Goal: Communication & Community: Answer question/provide support

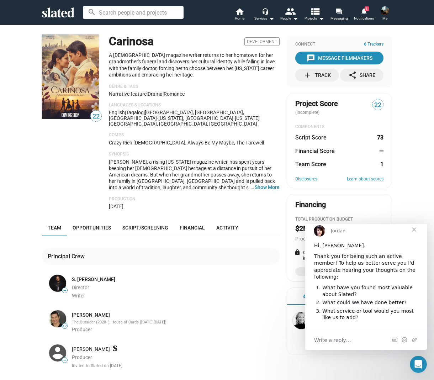
click at [324, 75] on div "add Track" at bounding box center [316, 75] width 27 height 13
click at [413, 234] on span "Close" at bounding box center [414, 229] width 26 height 26
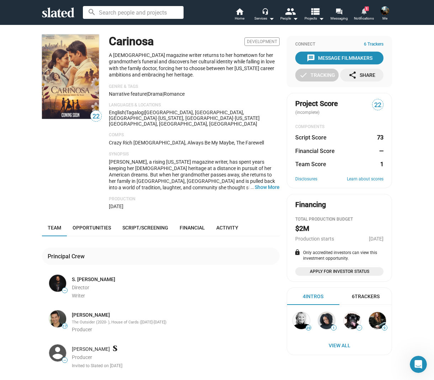
click at [366, 11] on mat-icon "notifications" at bounding box center [363, 10] width 7 height 7
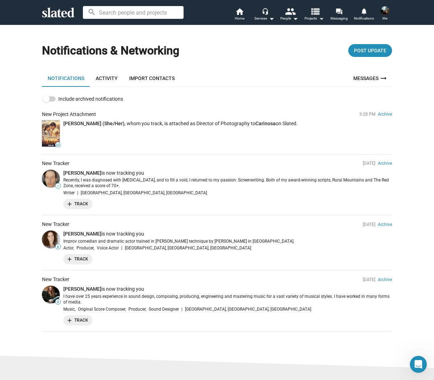
click at [317, 16] on mat-icon "view_list" at bounding box center [315, 11] width 10 height 10
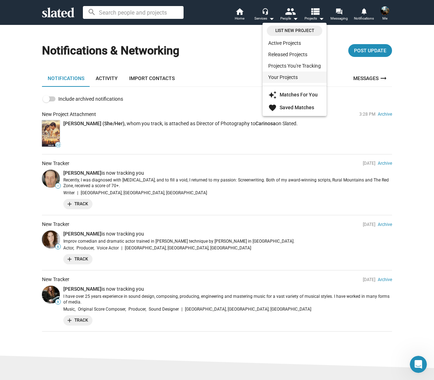
click at [300, 77] on link "Your Projects" at bounding box center [294, 76] width 64 height 11
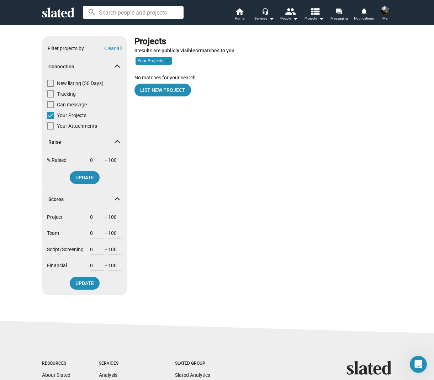
click at [384, 11] on img at bounding box center [385, 10] width 9 height 9
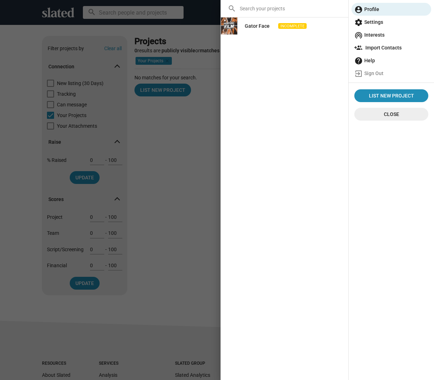
click at [380, 32] on span "wifi_tethering Interests" at bounding box center [391, 34] width 74 height 13
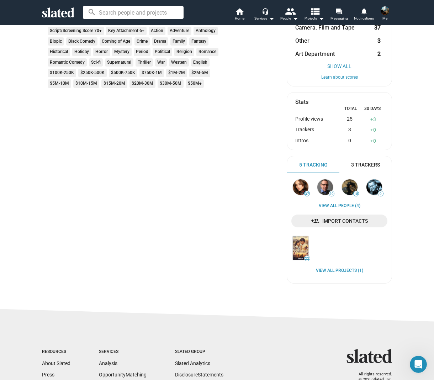
scroll to position [255, 0]
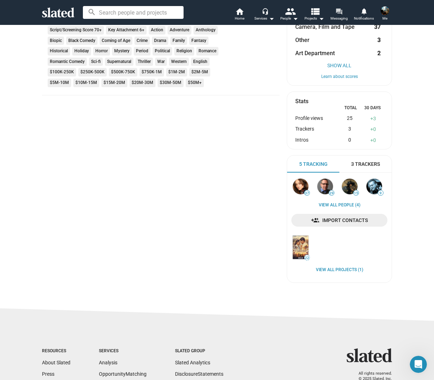
click at [338, 12] on mat-icon "forum" at bounding box center [338, 11] width 7 height 7
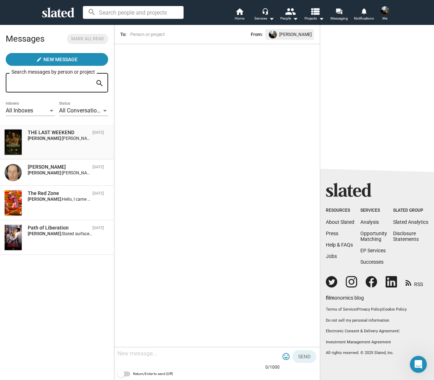
click at [88, 144] on div "THE LAST WEEKEND [DATE] [PERSON_NAME]: [PERSON_NAME], hi! Can you send me the l…" at bounding box center [56, 142] width 105 height 26
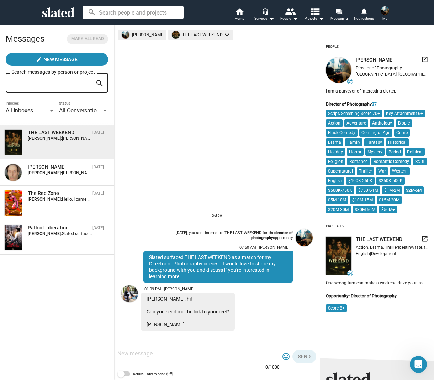
click at [194, 355] on textarea at bounding box center [198, 353] width 162 height 7
type textarea "Hello [PERSON_NAME]! Yes, have a look at my website for reels and more info!"
